Goal: Task Accomplishment & Management: Manage account settings

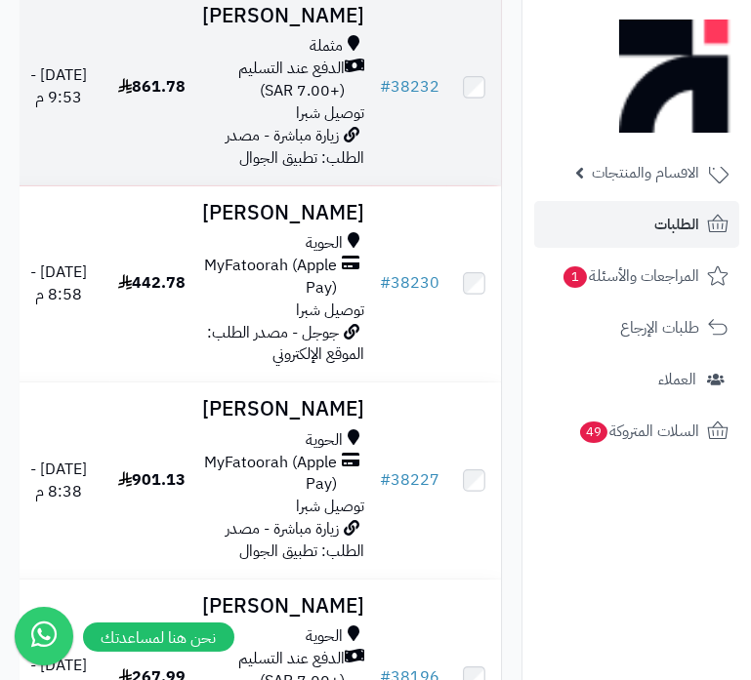
scroll to position [443, 0]
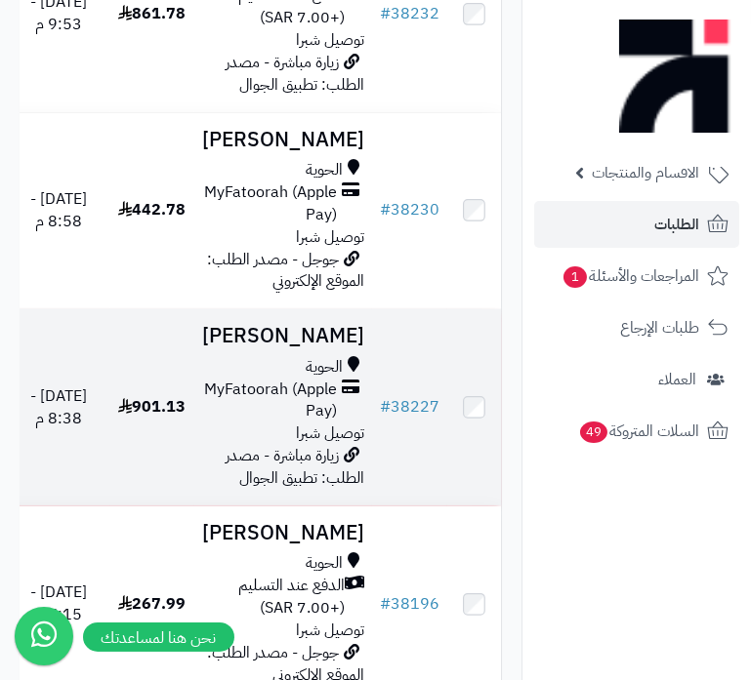
click at [258, 424] on span "MyFatoorah (Apple Pay)" at bounding box center [269, 401] width 135 height 45
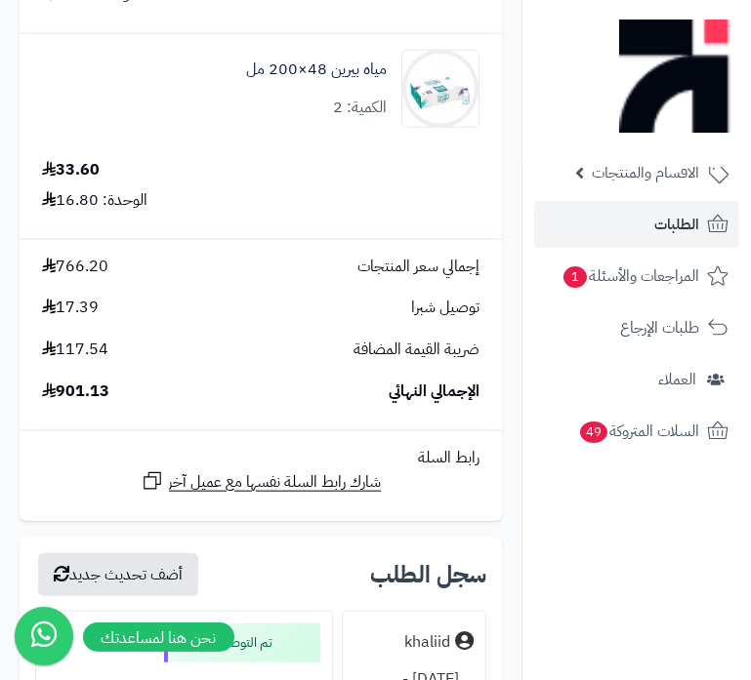
scroll to position [10737, 0]
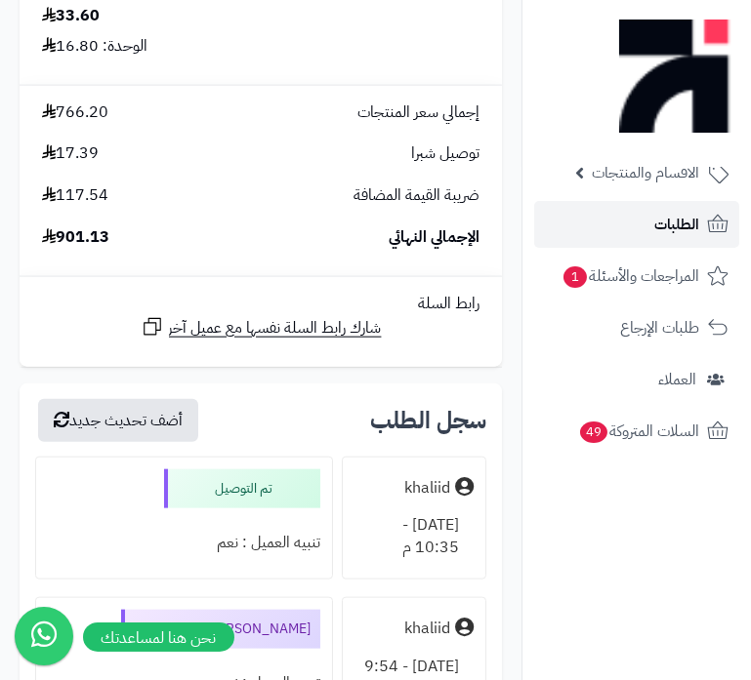
click at [678, 233] on span "الطلبات" at bounding box center [676, 224] width 45 height 27
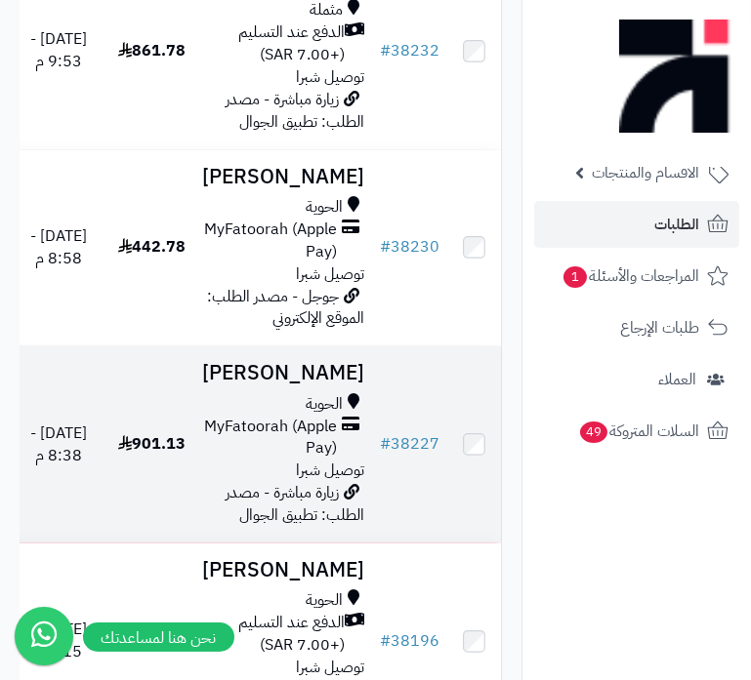
scroll to position [354, 0]
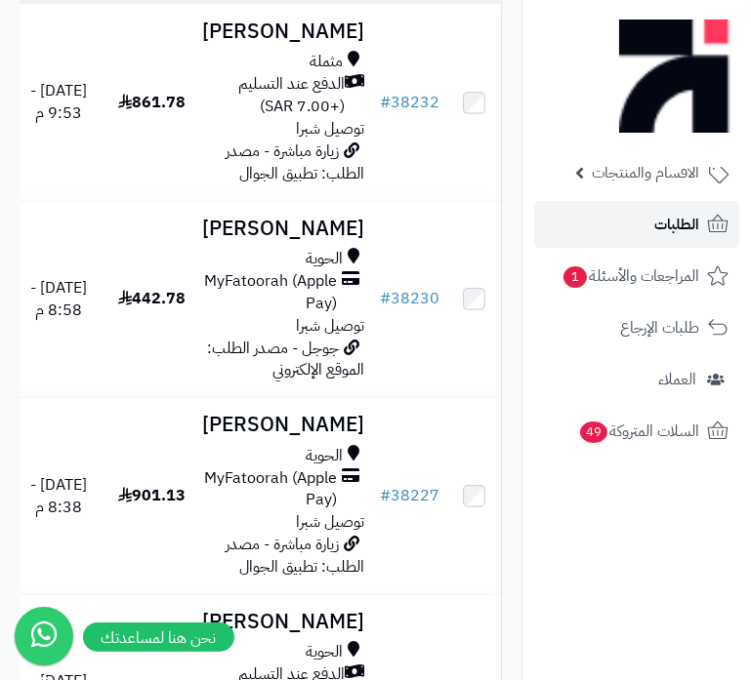
click at [635, 230] on link "الطلبات" at bounding box center [636, 224] width 205 height 47
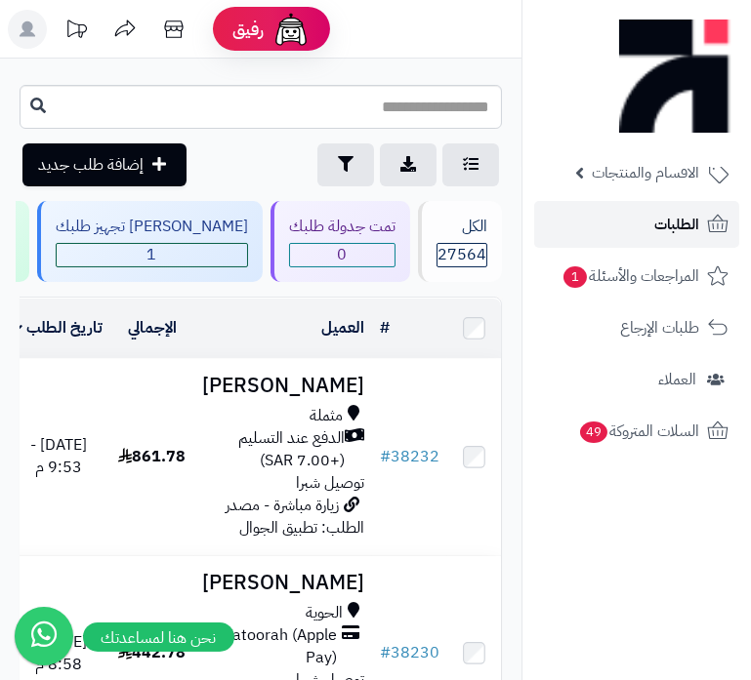
click at [679, 236] on span "الطلبات" at bounding box center [676, 224] width 45 height 27
click at [657, 228] on span "الطلبات" at bounding box center [676, 224] width 45 height 27
click at [647, 236] on link "الطلبات" at bounding box center [636, 224] width 205 height 47
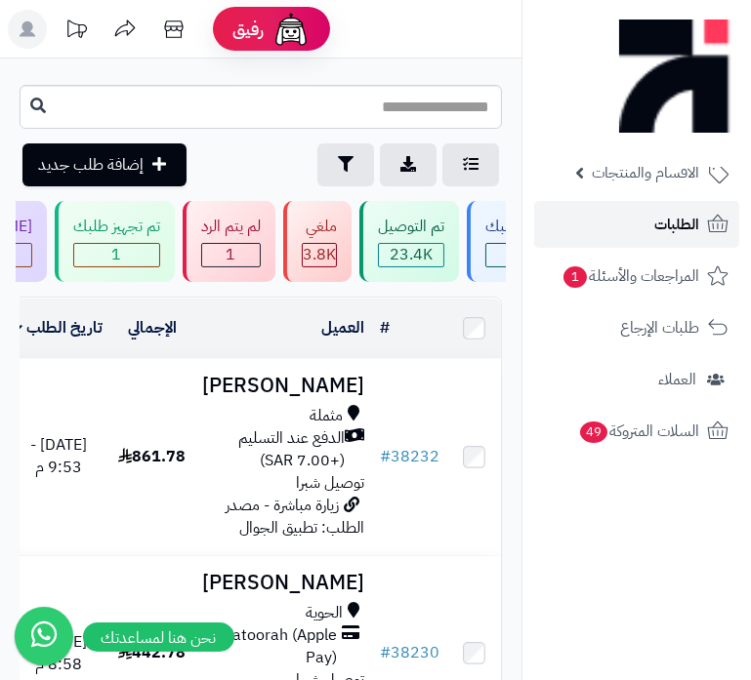
click at [695, 230] on span "الطلبات" at bounding box center [676, 224] width 45 height 27
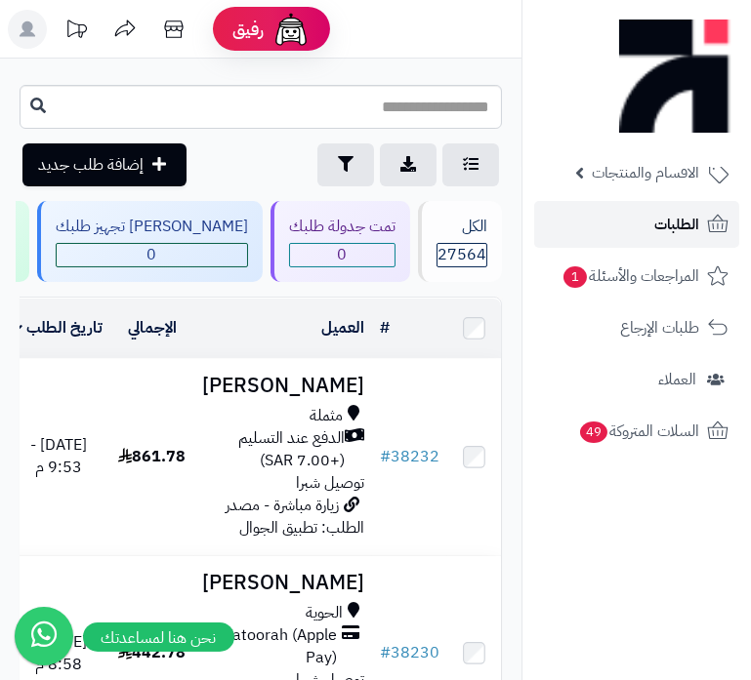
click at [687, 227] on span "الطلبات" at bounding box center [676, 224] width 45 height 27
click at [658, 223] on span "الطلبات" at bounding box center [676, 224] width 45 height 27
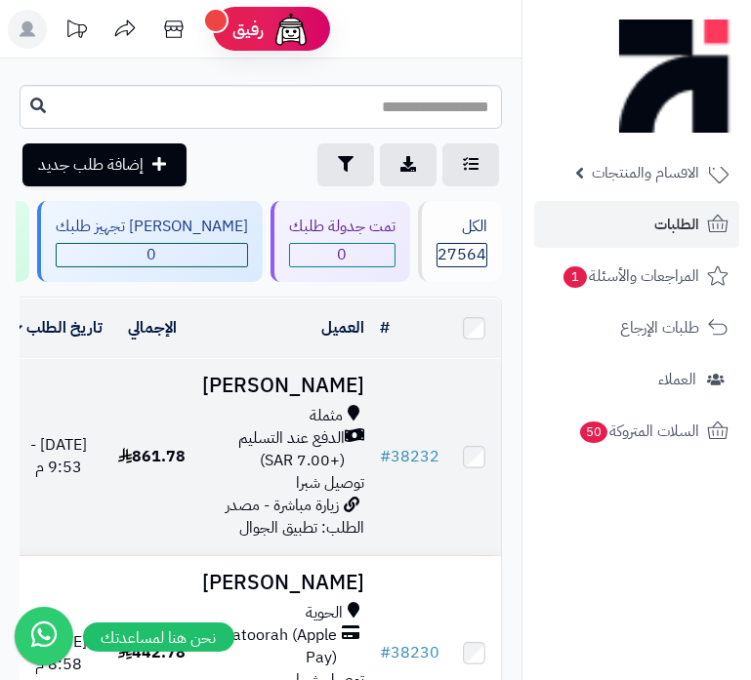
click at [194, 464] on td "861.78" at bounding box center [152, 457] width 84 height 196
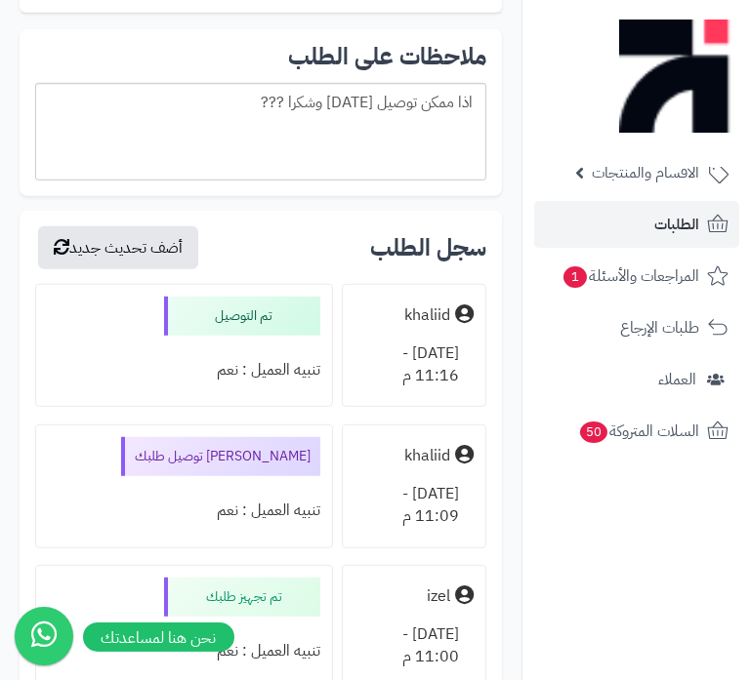
scroll to position [9494, 0]
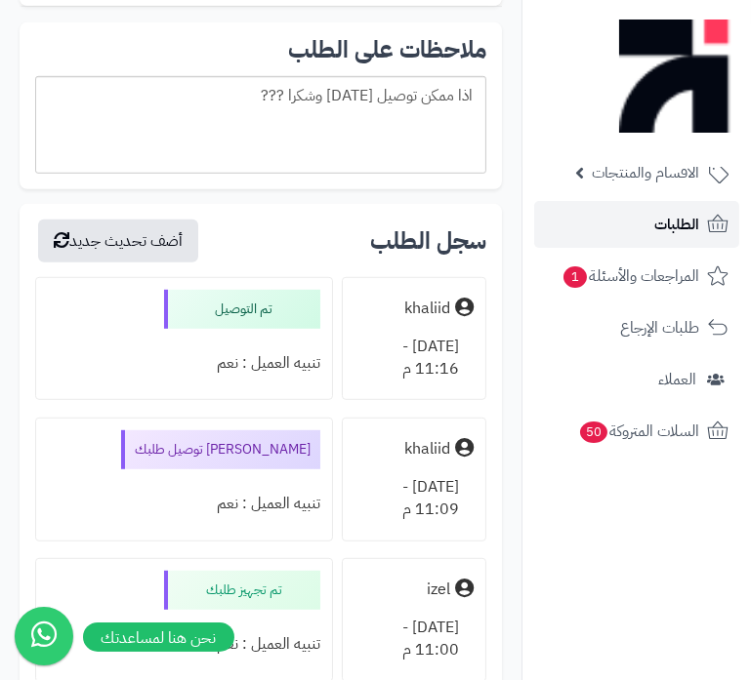
click at [641, 224] on link "الطلبات" at bounding box center [636, 224] width 205 height 47
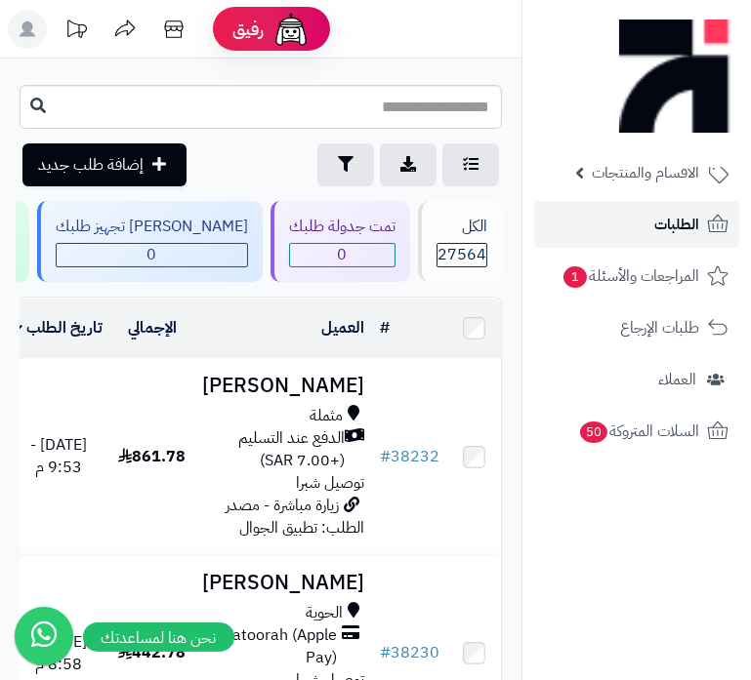
click at [657, 224] on span "الطلبات" at bounding box center [676, 224] width 45 height 27
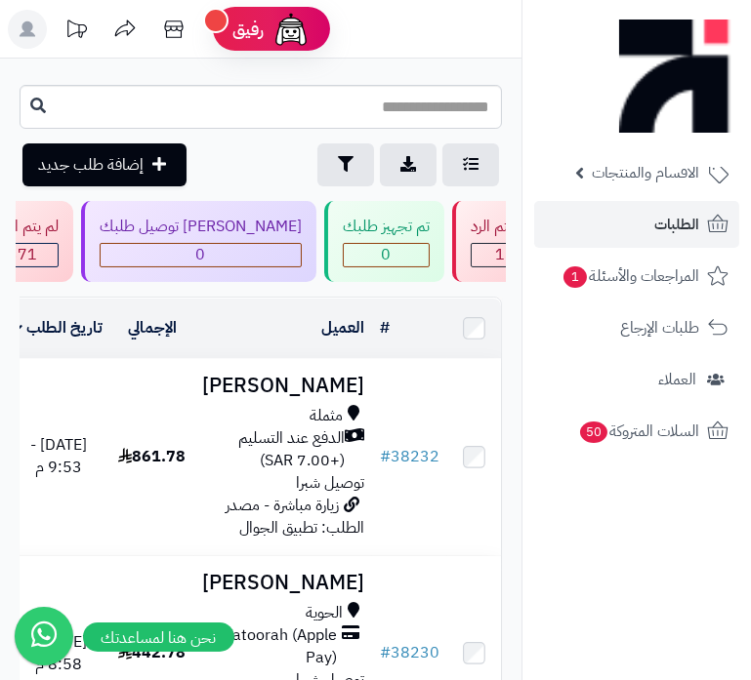
scroll to position [0, -269]
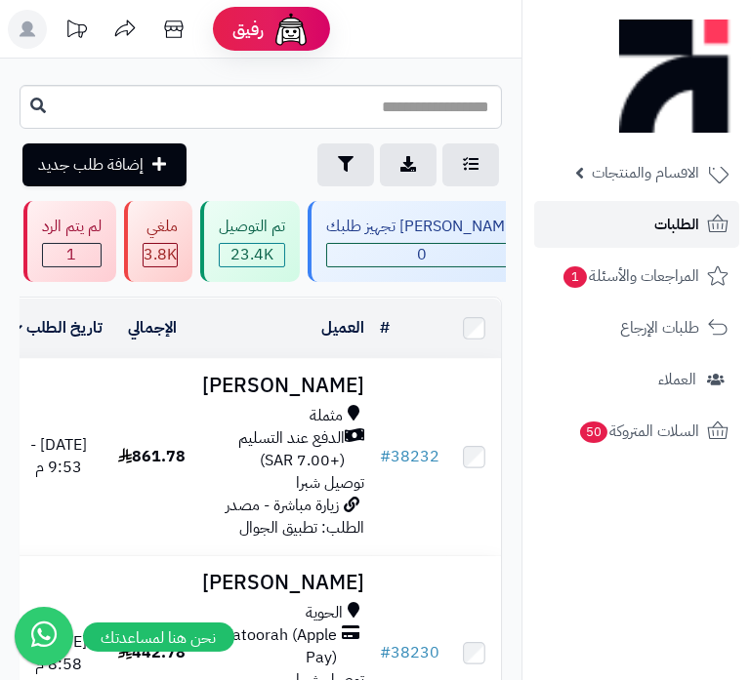
click at [684, 211] on span "الطلبات" at bounding box center [676, 224] width 45 height 27
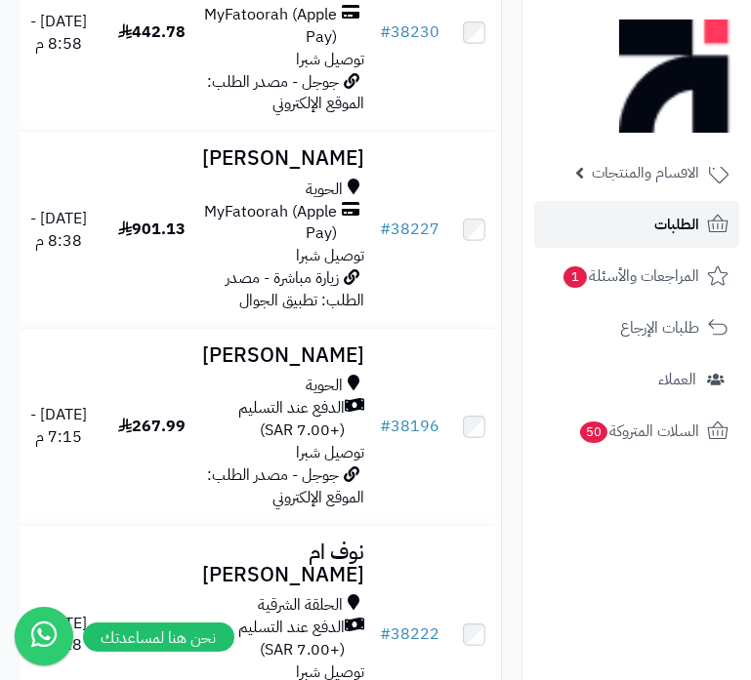
scroll to position [532, 0]
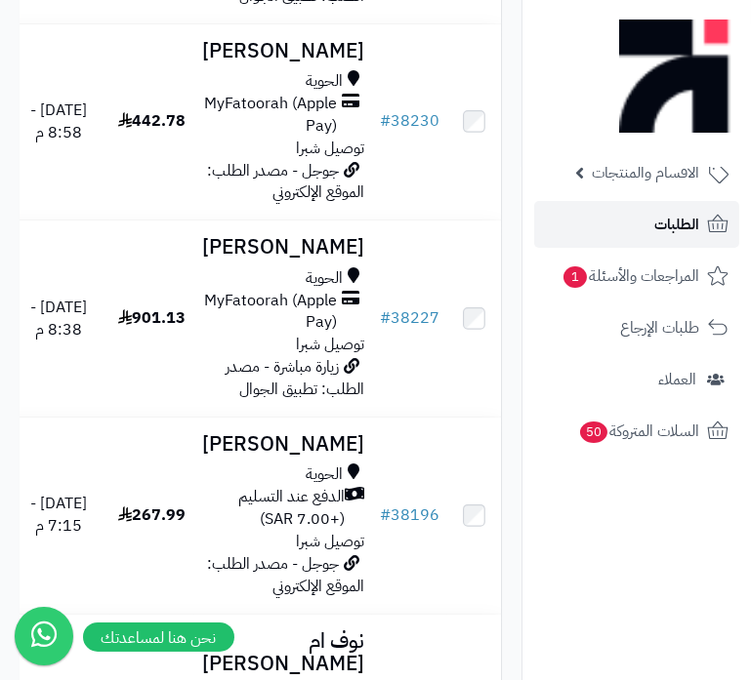
drag, startPoint x: 671, startPoint y: 205, endPoint x: 670, endPoint y: 219, distance: 13.7
click at [671, 205] on link "الطلبات" at bounding box center [636, 224] width 205 height 47
click at [670, 219] on span "الطلبات" at bounding box center [676, 224] width 45 height 27
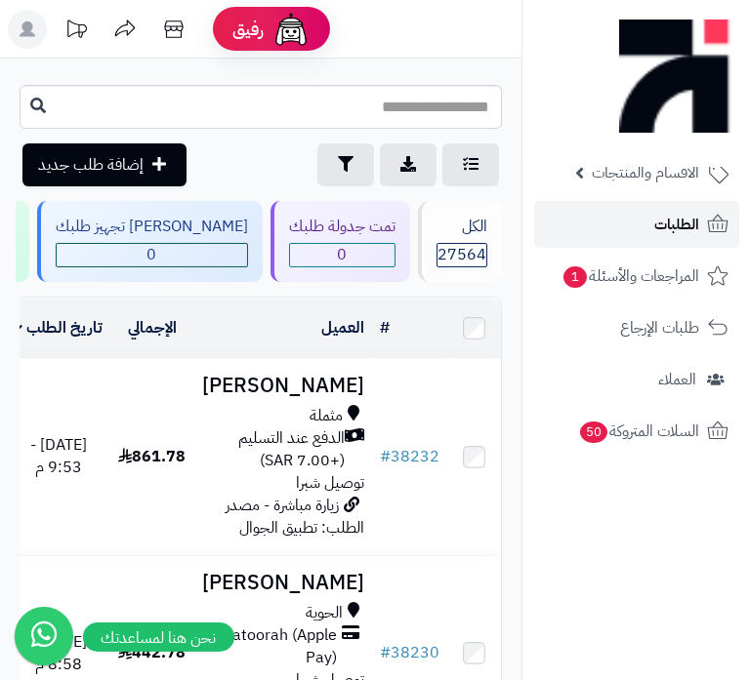
click at [640, 210] on link "الطلبات" at bounding box center [636, 224] width 205 height 47
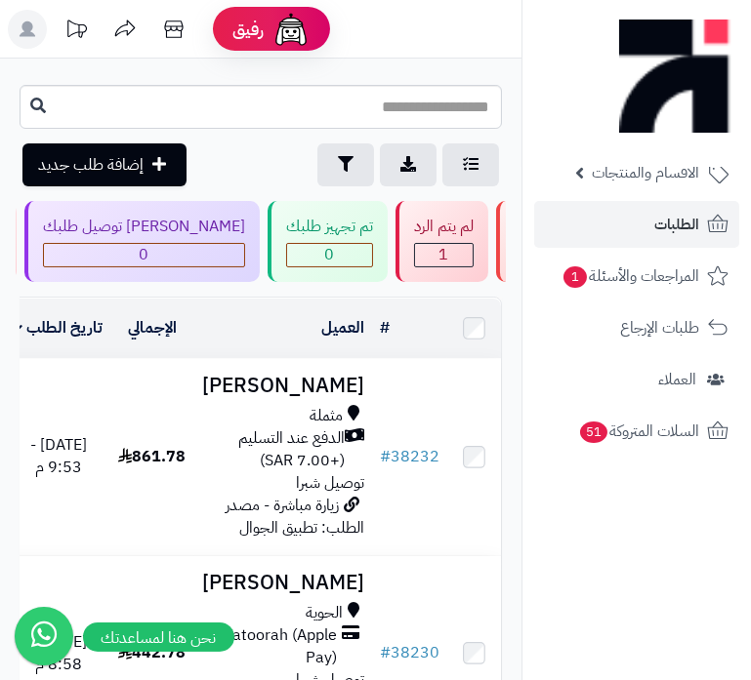
scroll to position [0, -698]
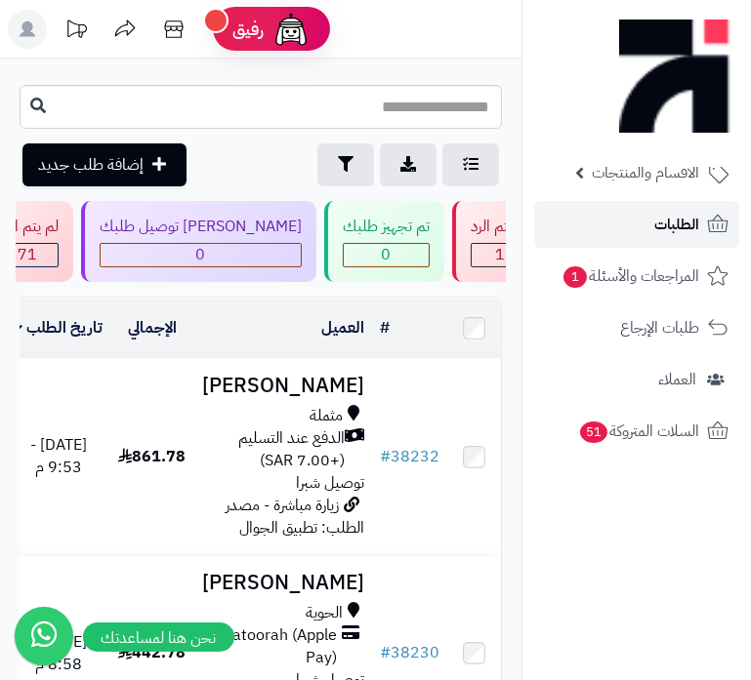
click at [635, 232] on link "الطلبات" at bounding box center [636, 224] width 205 height 47
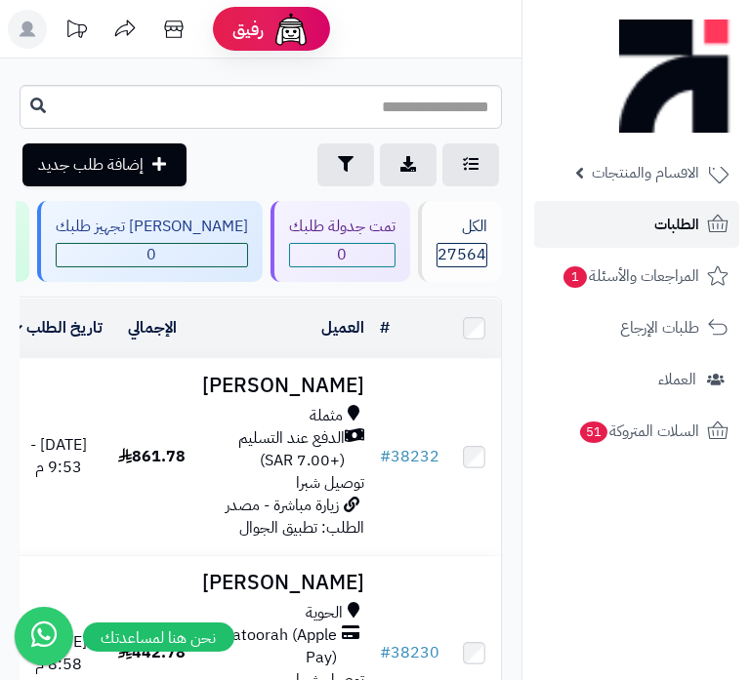
click at [625, 230] on link "الطلبات" at bounding box center [636, 224] width 205 height 47
click at [638, 227] on link "الطلبات" at bounding box center [636, 224] width 205 height 47
click at [23, 39] on rect at bounding box center [27, 29] width 39 height 39
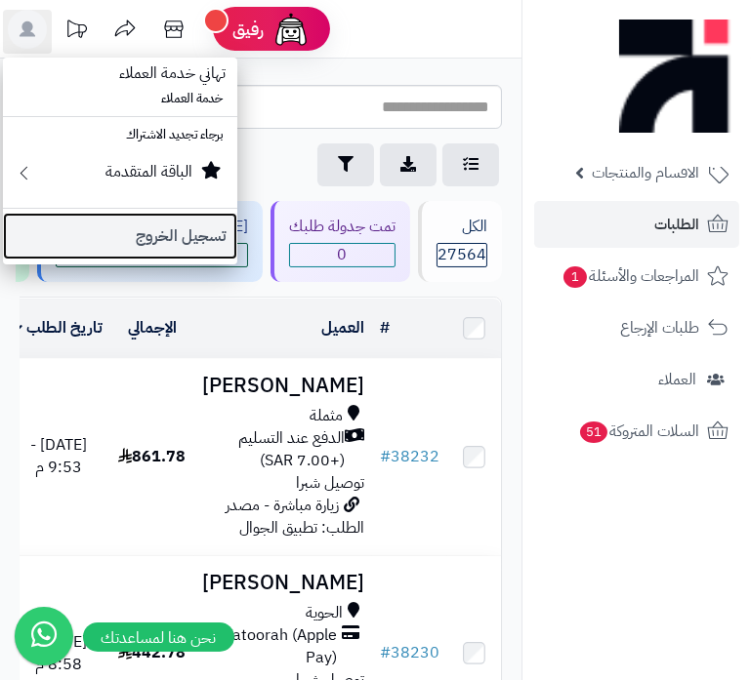
click at [166, 232] on link "تسجيل الخروج" at bounding box center [120, 236] width 234 height 47
